Goal: Find specific page/section: Find specific page/section

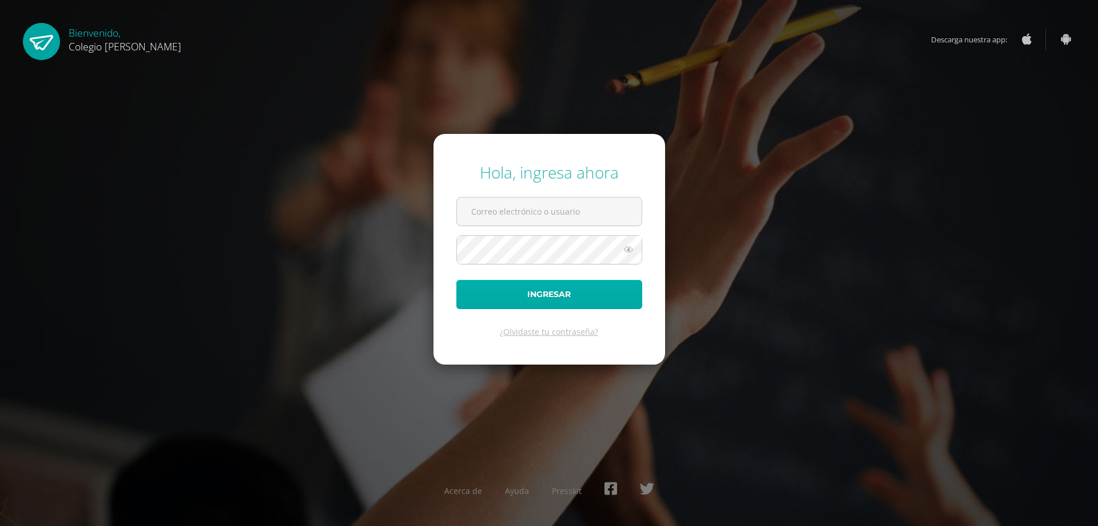
type input "[EMAIL_ADDRESS][DOMAIN_NAME]"
click at [531, 300] on button "Ingresar" at bounding box center [549, 294] width 186 height 29
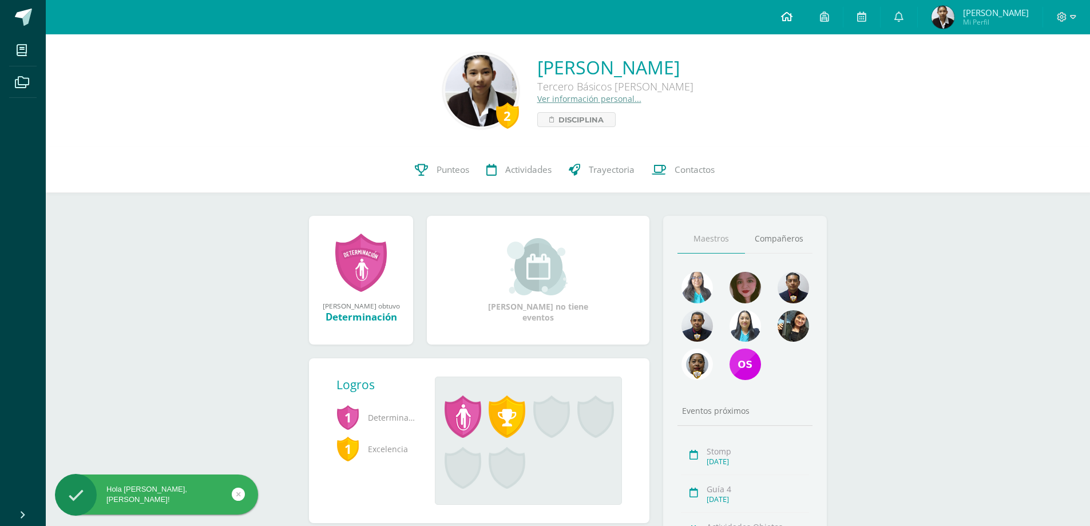
click at [792, 14] on icon at bounding box center [786, 16] width 11 height 10
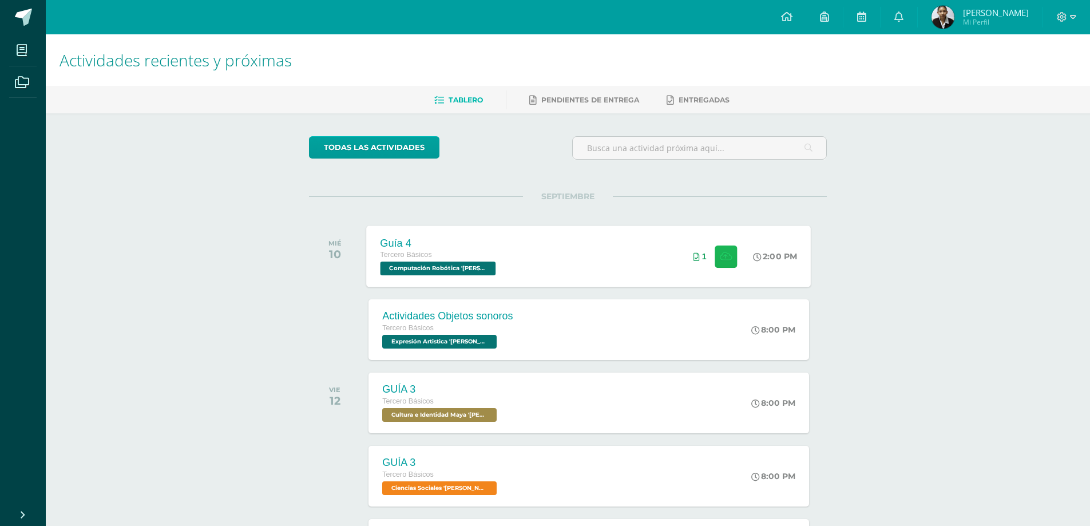
click at [733, 255] on button at bounding box center [725, 256] width 22 height 22
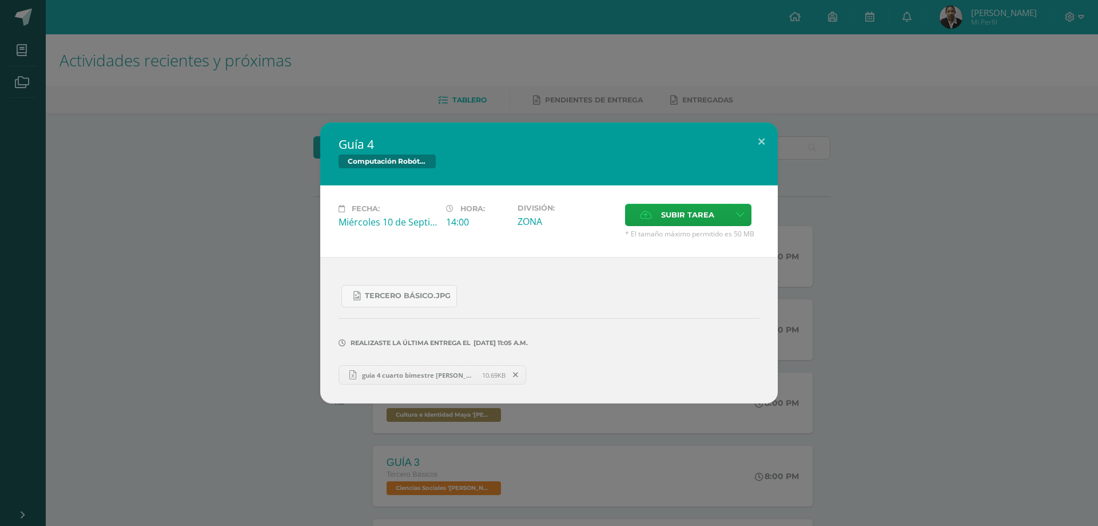
click at [528, 90] on div "Guía 4 Computación Robótica Fecha: Miércoles 10 de Septiembre Hora: 14:00 Divis…" at bounding box center [549, 263] width 1098 height 526
